Goal: Navigation & Orientation: Find specific page/section

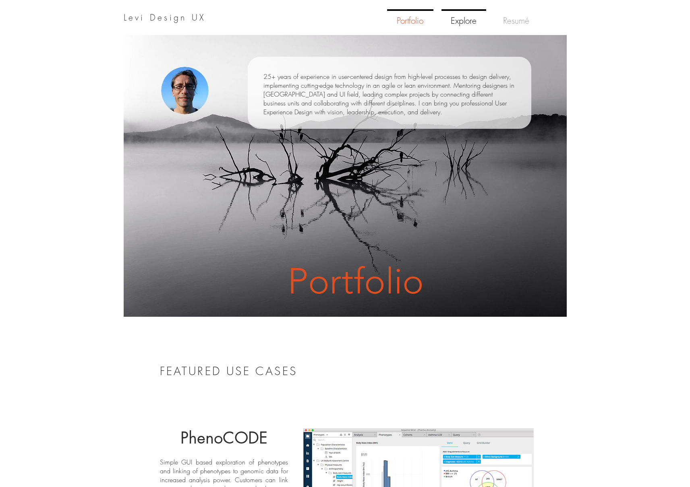
click at [459, 22] on p "Explore" at bounding box center [463, 21] width 32 height 21
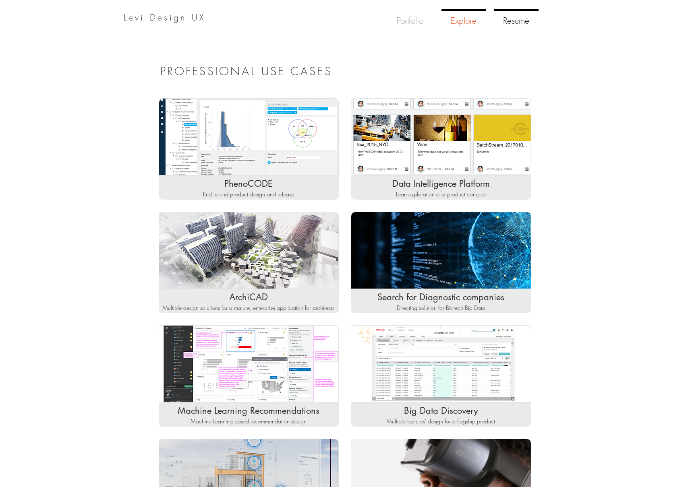
click at [518, 22] on p "Resumé" at bounding box center [516, 21] width 33 height 21
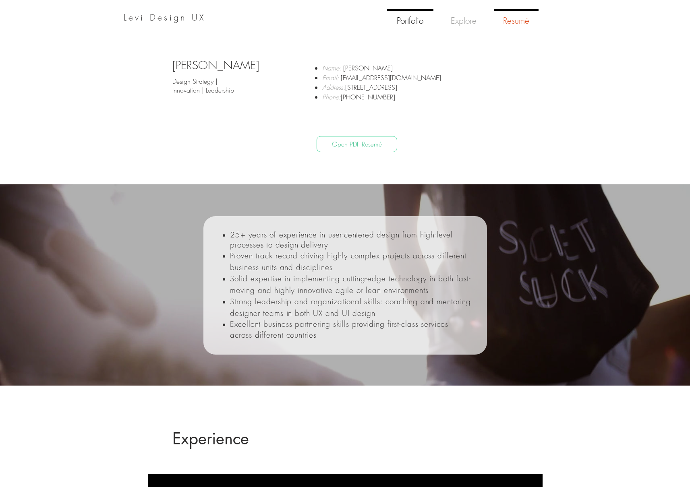
click at [402, 18] on p "Portfolio" at bounding box center [409, 21] width 33 height 21
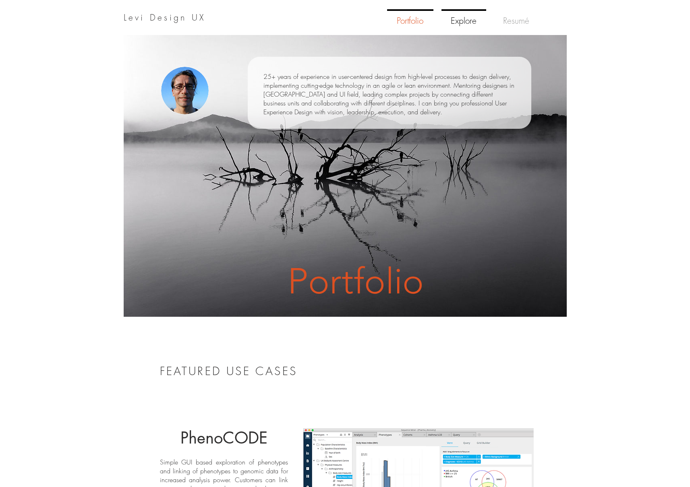
click at [459, 19] on p "Explore" at bounding box center [463, 21] width 32 height 21
